Goal: Information Seeking & Learning: Learn about a topic

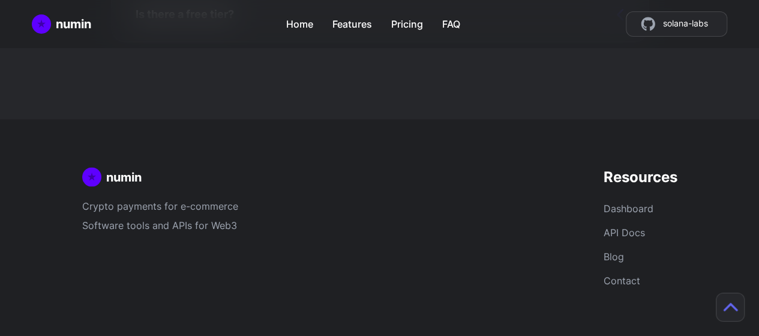
scroll to position [3529, 0]
click at [626, 283] on link "Contact" at bounding box center [621, 280] width 37 height 12
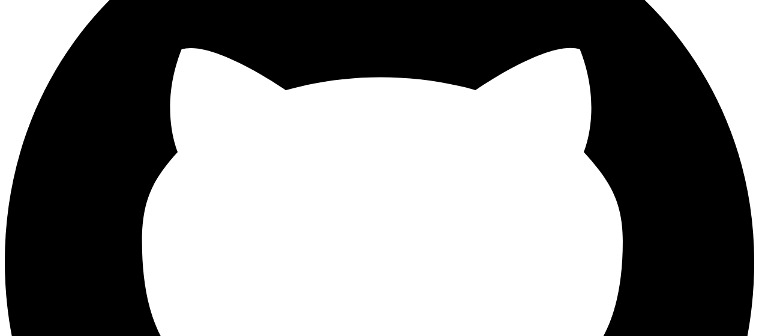
scroll to position [149, 0]
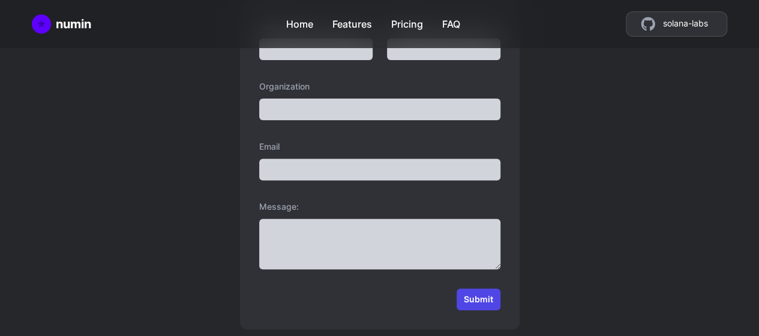
click at [663, 27] on span "solana-labs" at bounding box center [685, 24] width 45 height 14
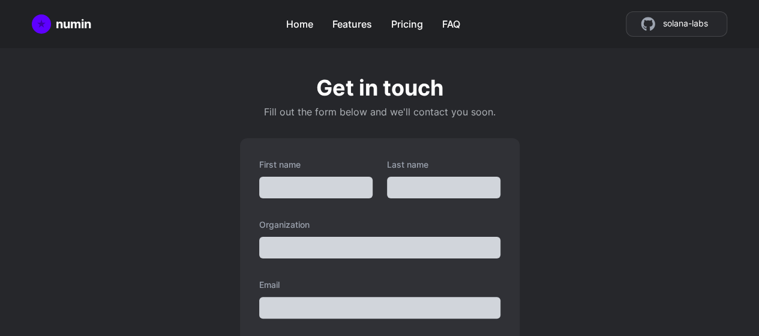
scroll to position [0, 0]
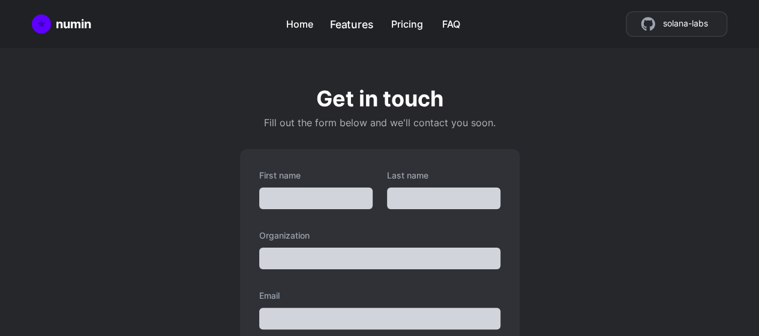
click at [358, 21] on link "Features" at bounding box center [352, 21] width 44 height 21
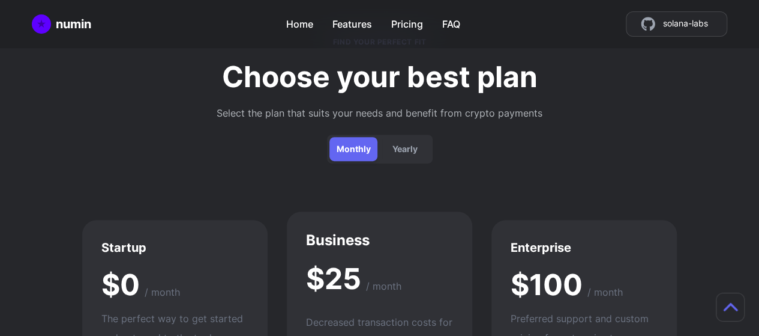
scroll to position [2554, 0]
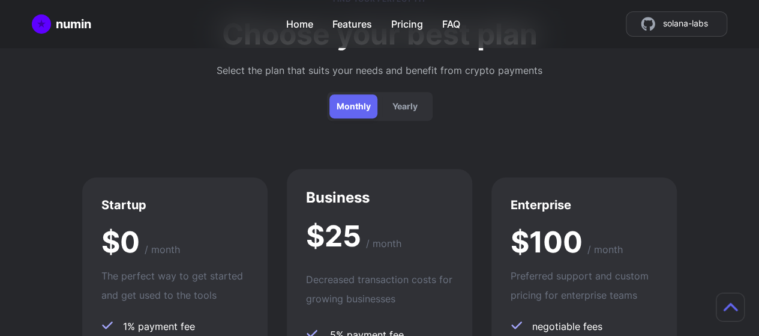
click at [62, 147] on section "Find Your Perfect Fit Choose your best plan Select the plan that suits your nee…" at bounding box center [379, 243] width 759 height 562
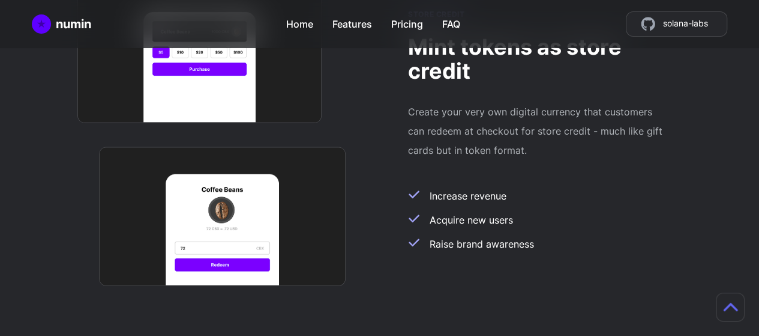
scroll to position [1261, 0]
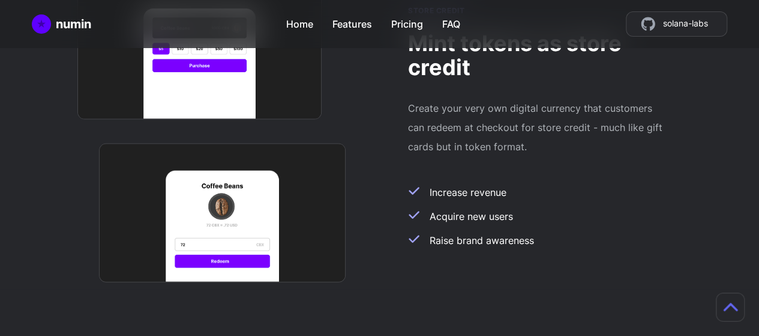
click at [32, 214] on div "Store credit Mint tokens as store credit Create your very own digital currency …" at bounding box center [380, 132] width 696 height 315
